Goal: Information Seeking & Learning: Learn about a topic

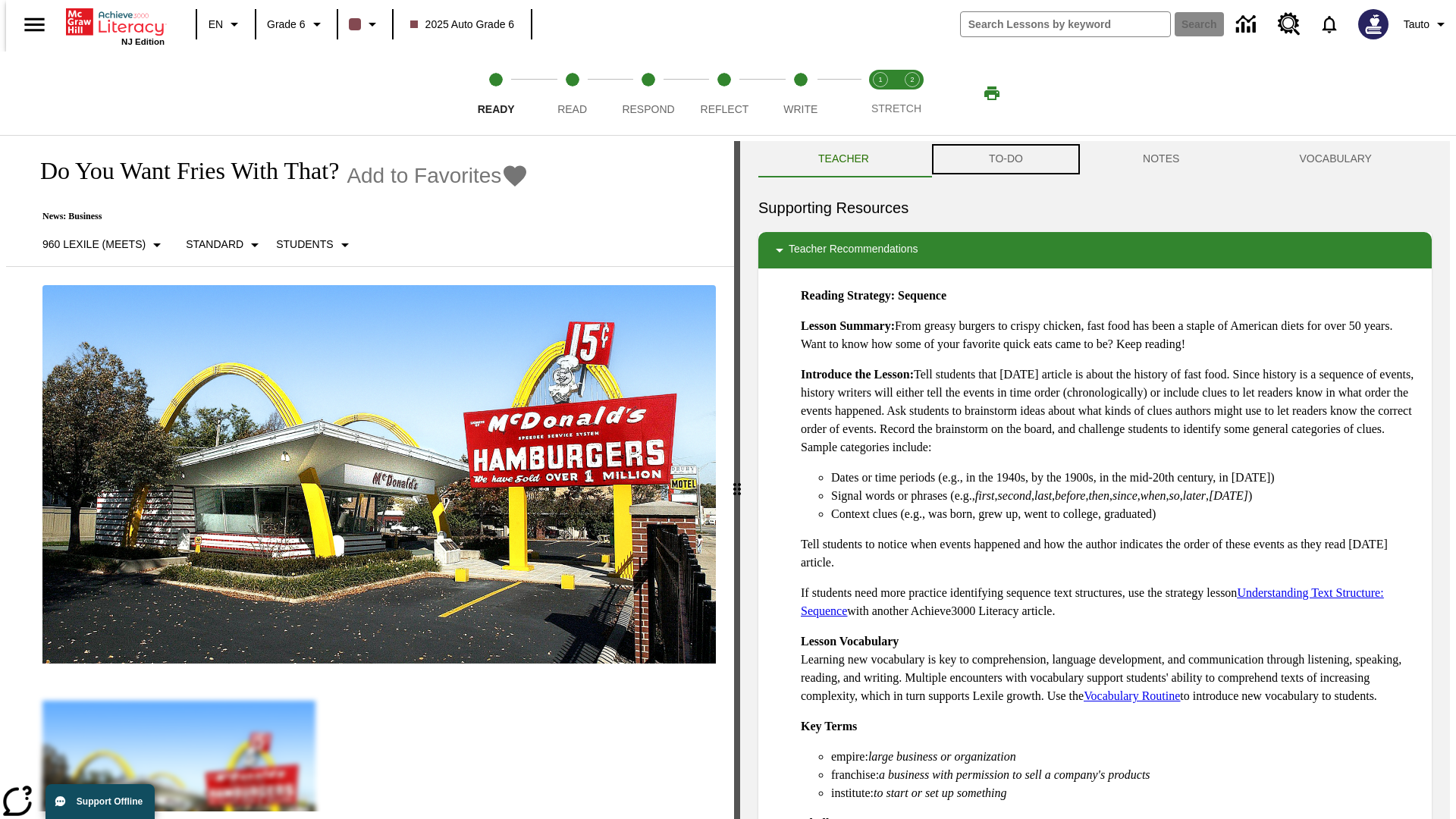
click at [1005, 160] on button "TO-DO" at bounding box center [1006, 160] width 154 height 37
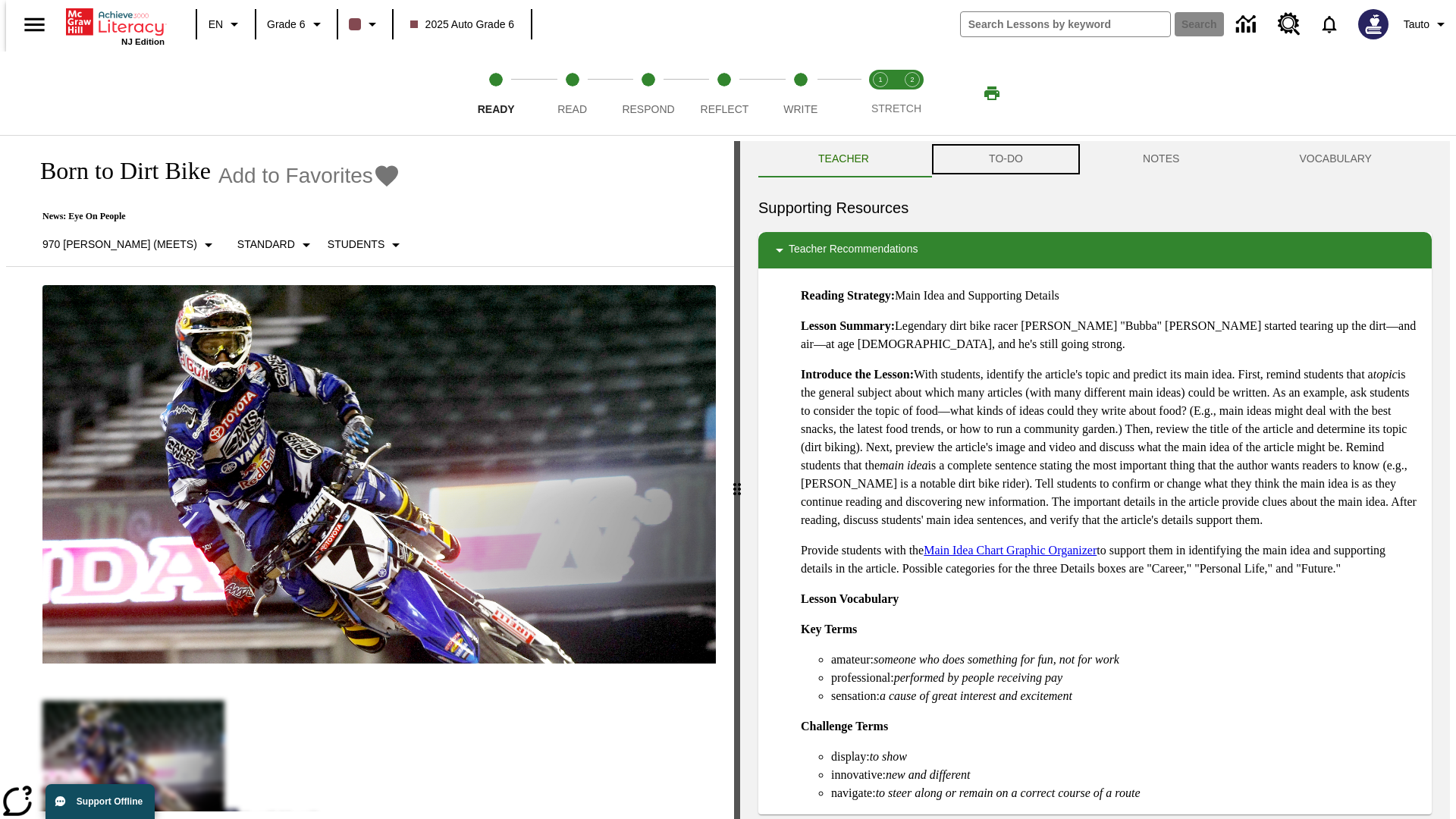
click at [1005, 160] on button "TO-DO" at bounding box center [1006, 160] width 154 height 37
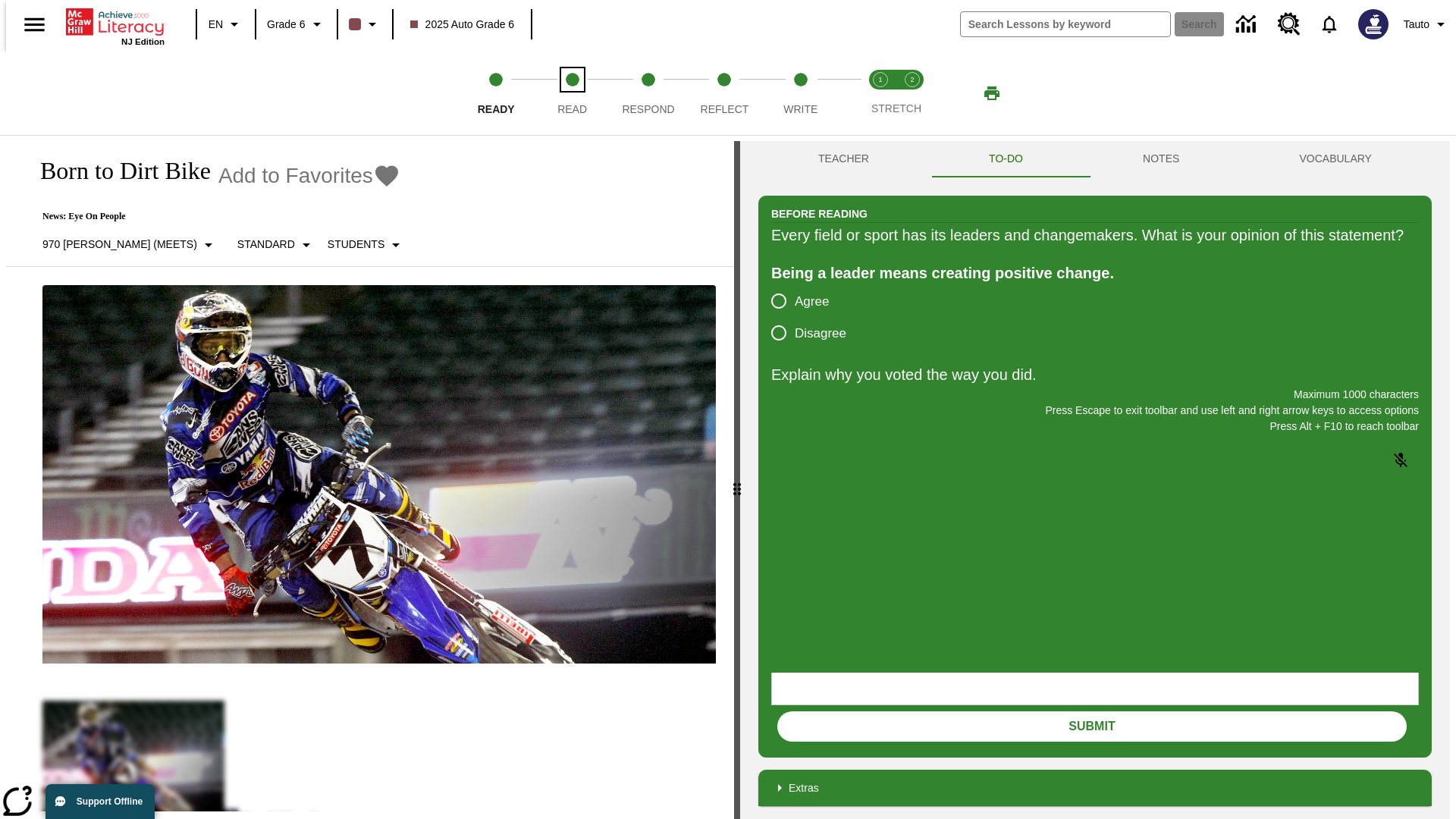
click at [572, 93] on span "Read" at bounding box center [572, 103] width 30 height 27
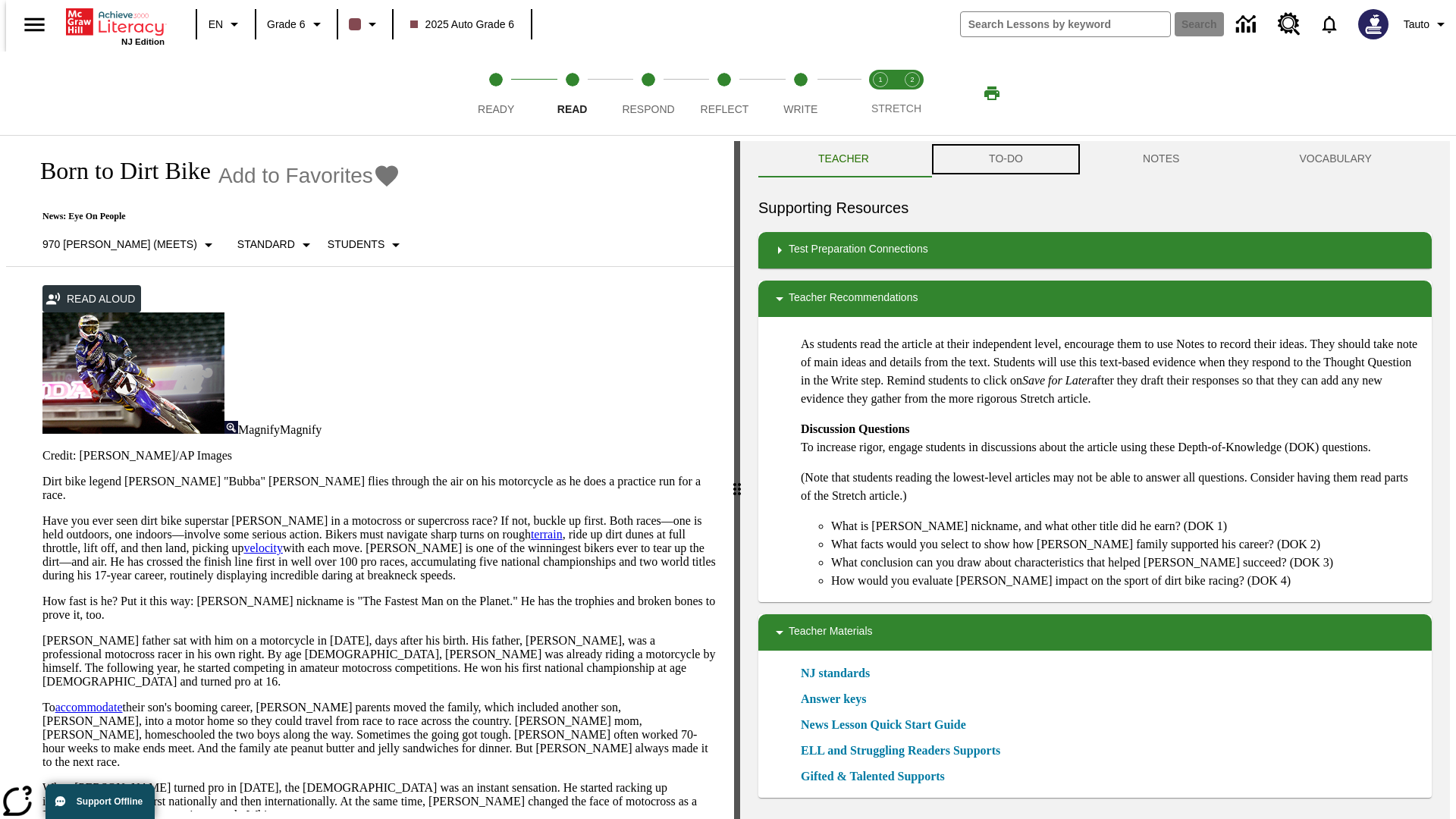
scroll to position [1, 0]
click at [1005, 160] on button "TO-DO" at bounding box center [1006, 159] width 154 height 37
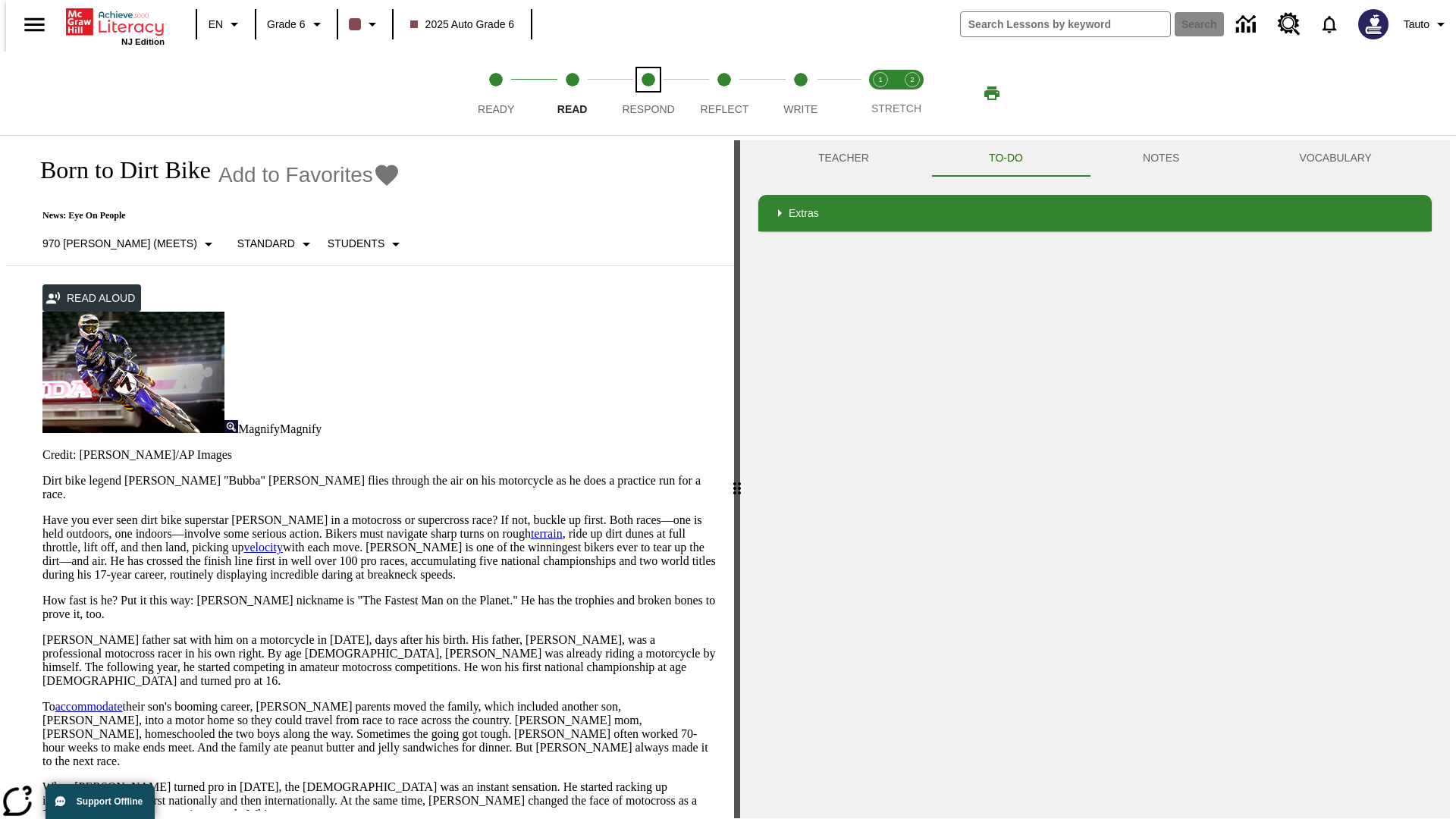
click at [649, 93] on span "Respond" at bounding box center [648, 103] width 53 height 27
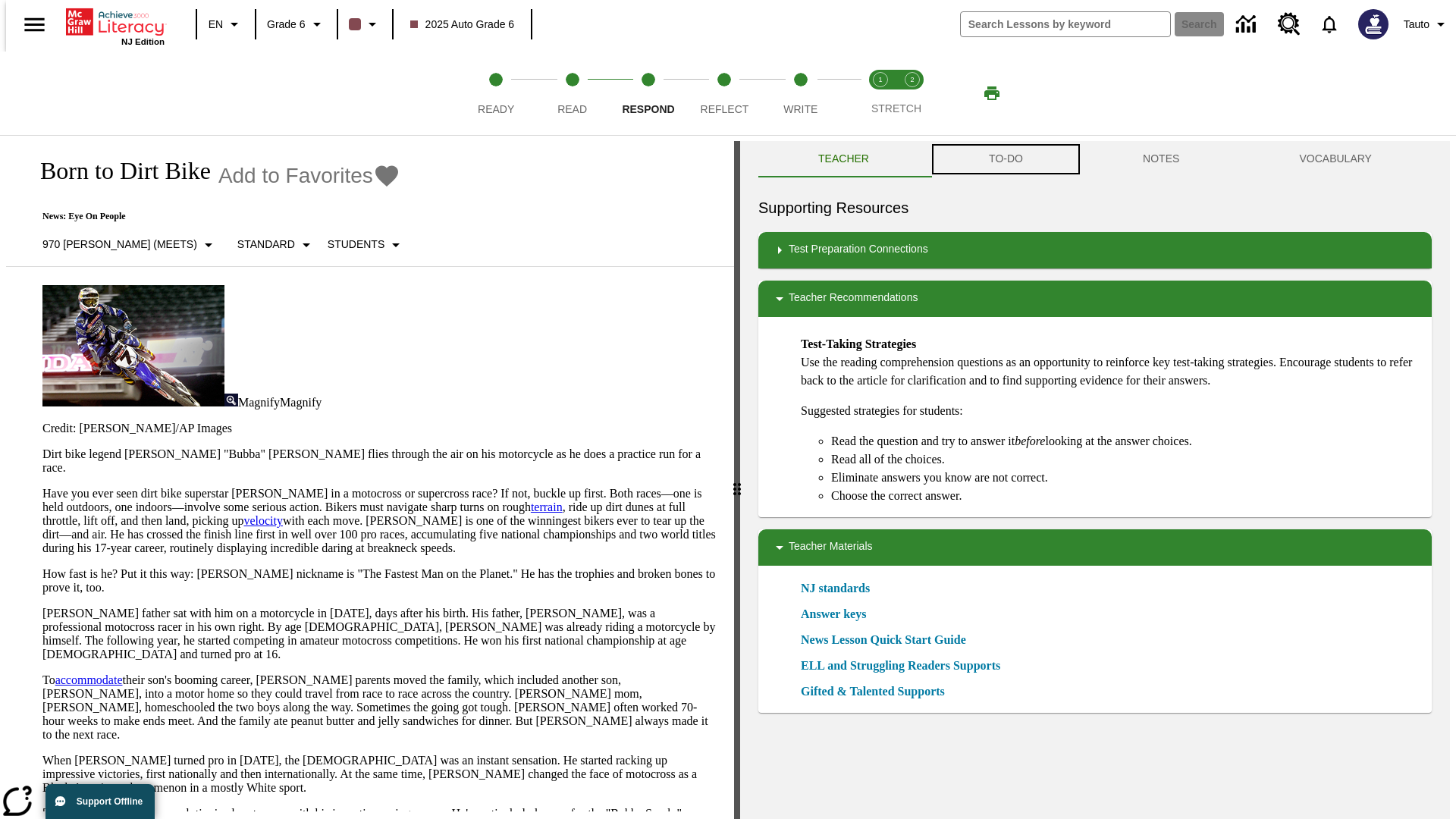
scroll to position [1, 0]
click at [1005, 160] on button "TO-DO" at bounding box center [1006, 159] width 154 height 37
